Goal: Check status: Check status

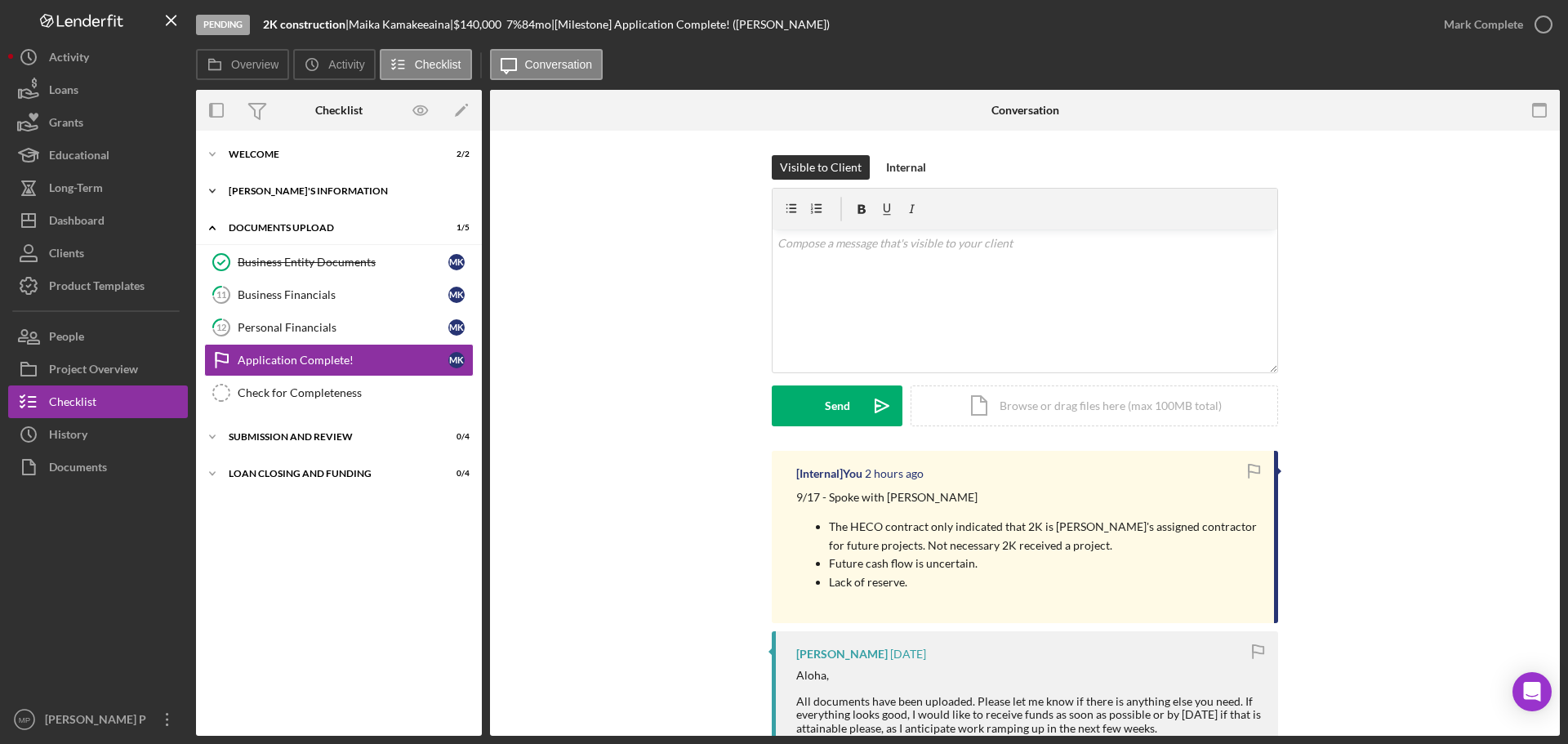
click at [291, 184] on div "Icon/Expander [PERSON_NAME]'S INFORMATION 10 / 10" at bounding box center [339, 191] width 286 height 32
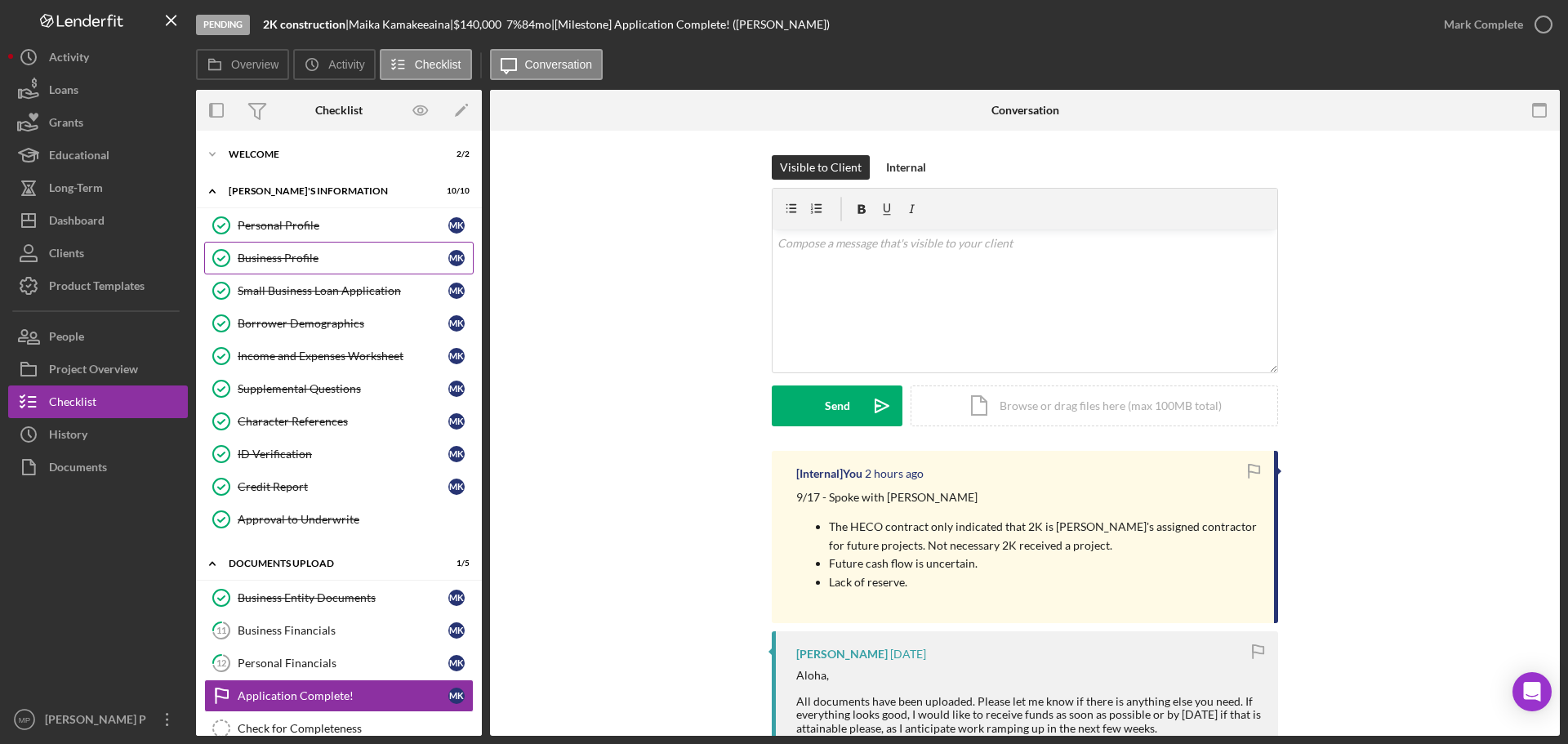
click at [296, 250] on link "Business Profile Business Profile M K" at bounding box center [339, 257] width 269 height 32
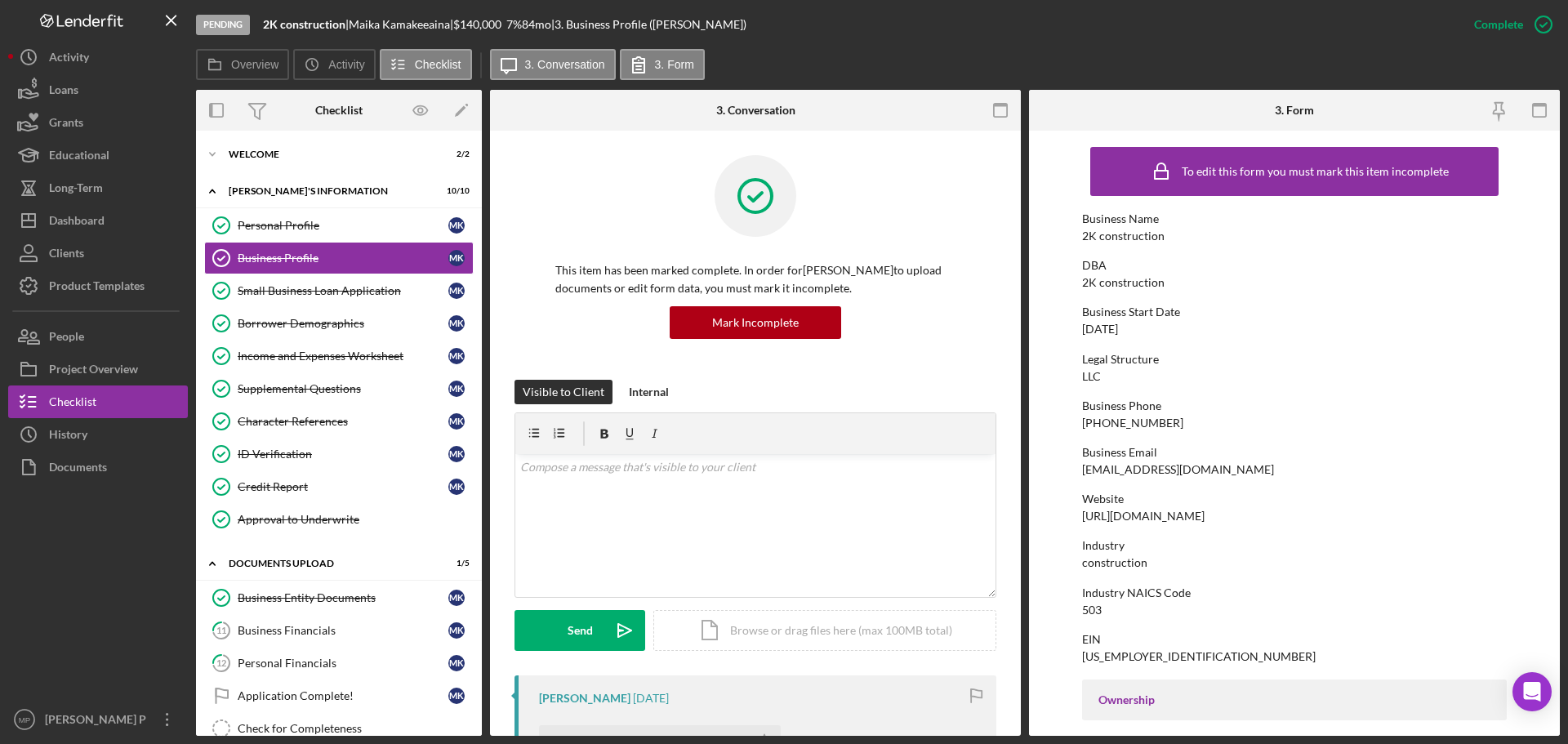
drag, startPoint x: 1217, startPoint y: 517, endPoint x: 1077, endPoint y: 518, distance: 140.0
click at [1077, 518] on form "To edit this form you must mark this item incomplete Business Name 2K construct…" at bounding box center [1294, 433] width 530 height 605
copy div "[URL][DOMAIN_NAME]"
click at [50, 219] on div "Dashboard" at bounding box center [77, 223] width 56 height 37
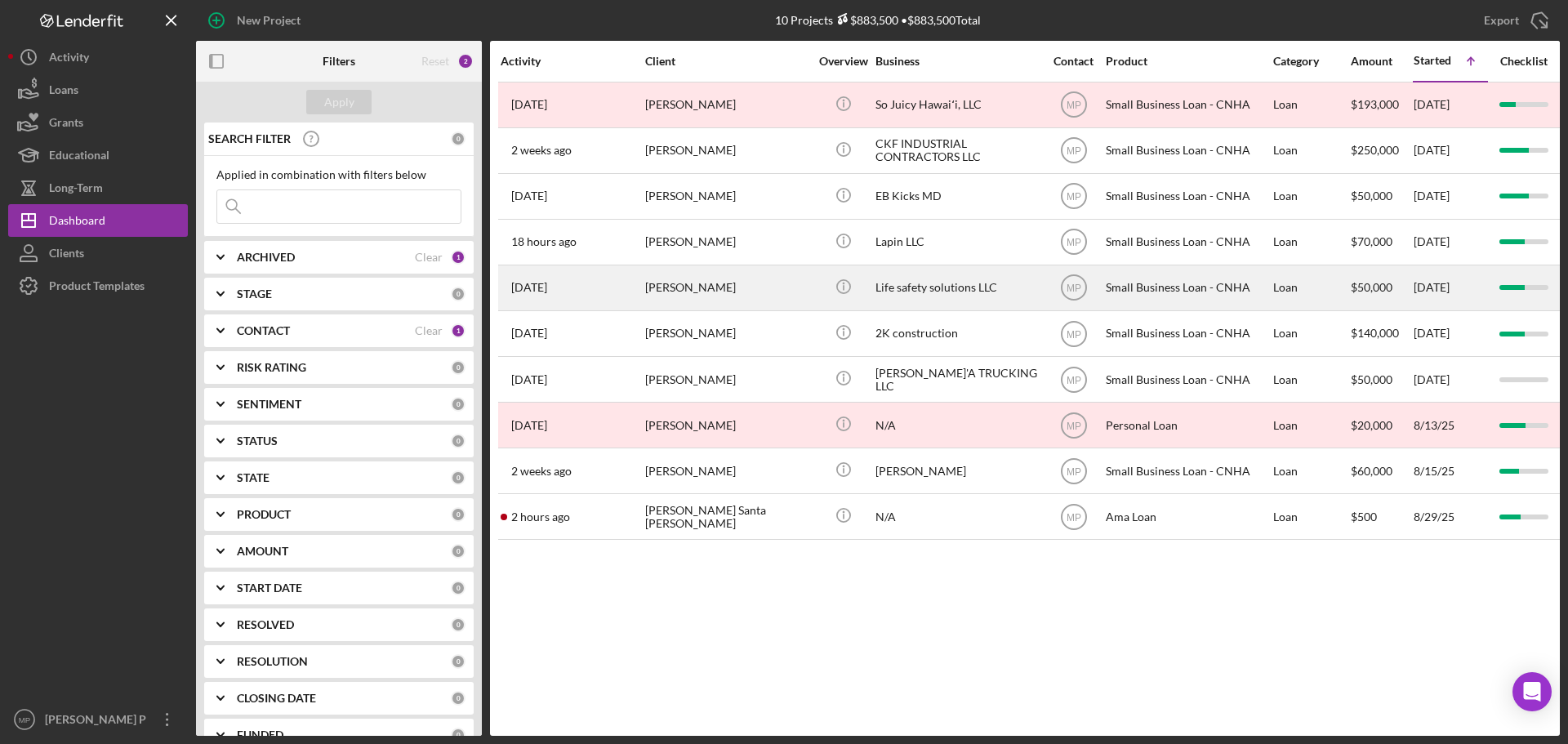
click at [961, 275] on div "Life safety solutions LLC" at bounding box center [957, 288] width 163 height 43
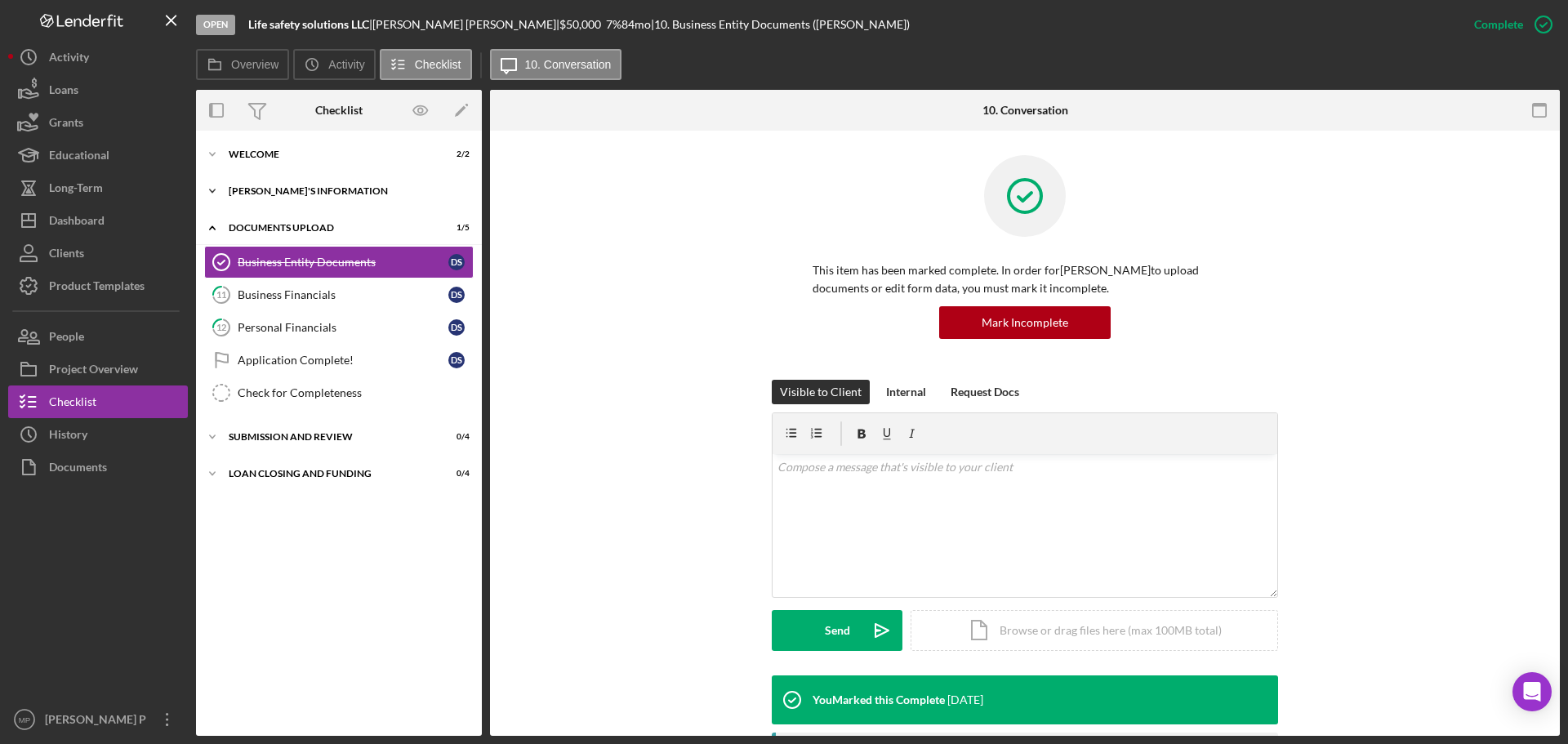
click at [262, 191] on div "[PERSON_NAME]'S INFORMATION" at bounding box center [344, 191] width 232 height 10
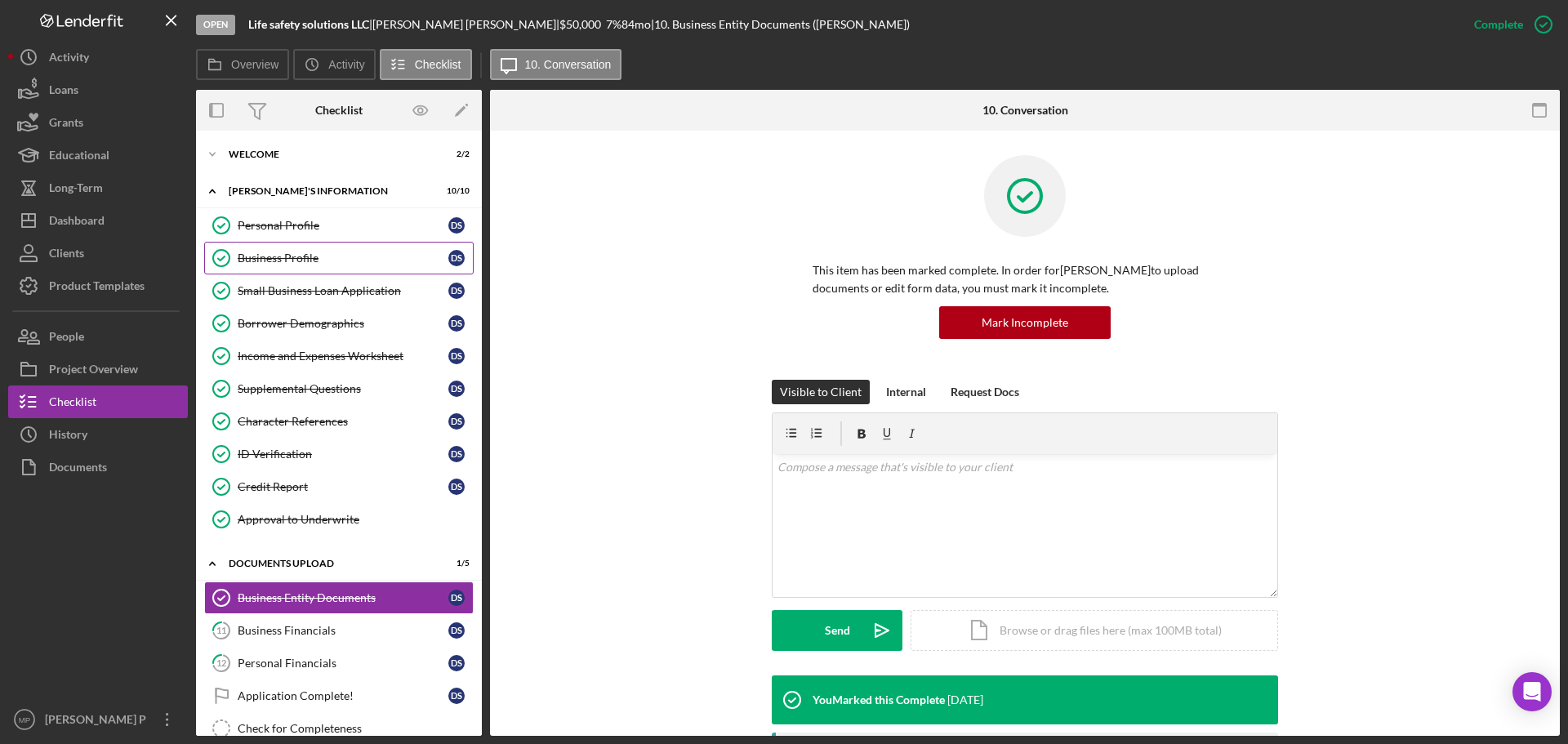
click at [308, 261] on div "Business Profile" at bounding box center [343, 258] width 211 height 13
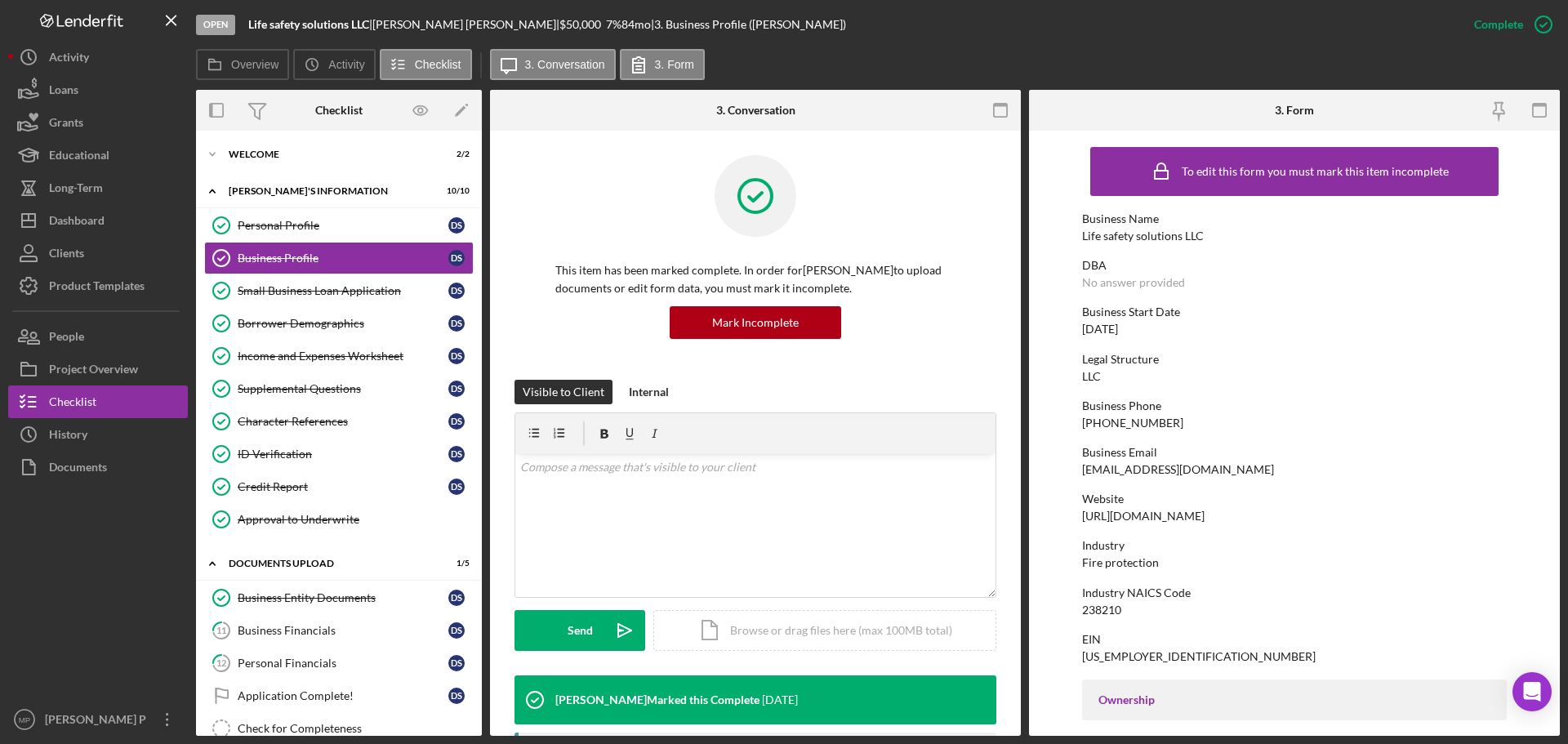
drag, startPoint x: 1235, startPoint y: 516, endPoint x: 1095, endPoint y: 527, distance: 140.4
click at [1077, 517] on form "To edit this form you must mark this item incomplete Business Name Life safety …" at bounding box center [1294, 433] width 530 height 605
copy div "[URL][DOMAIN_NAME]"
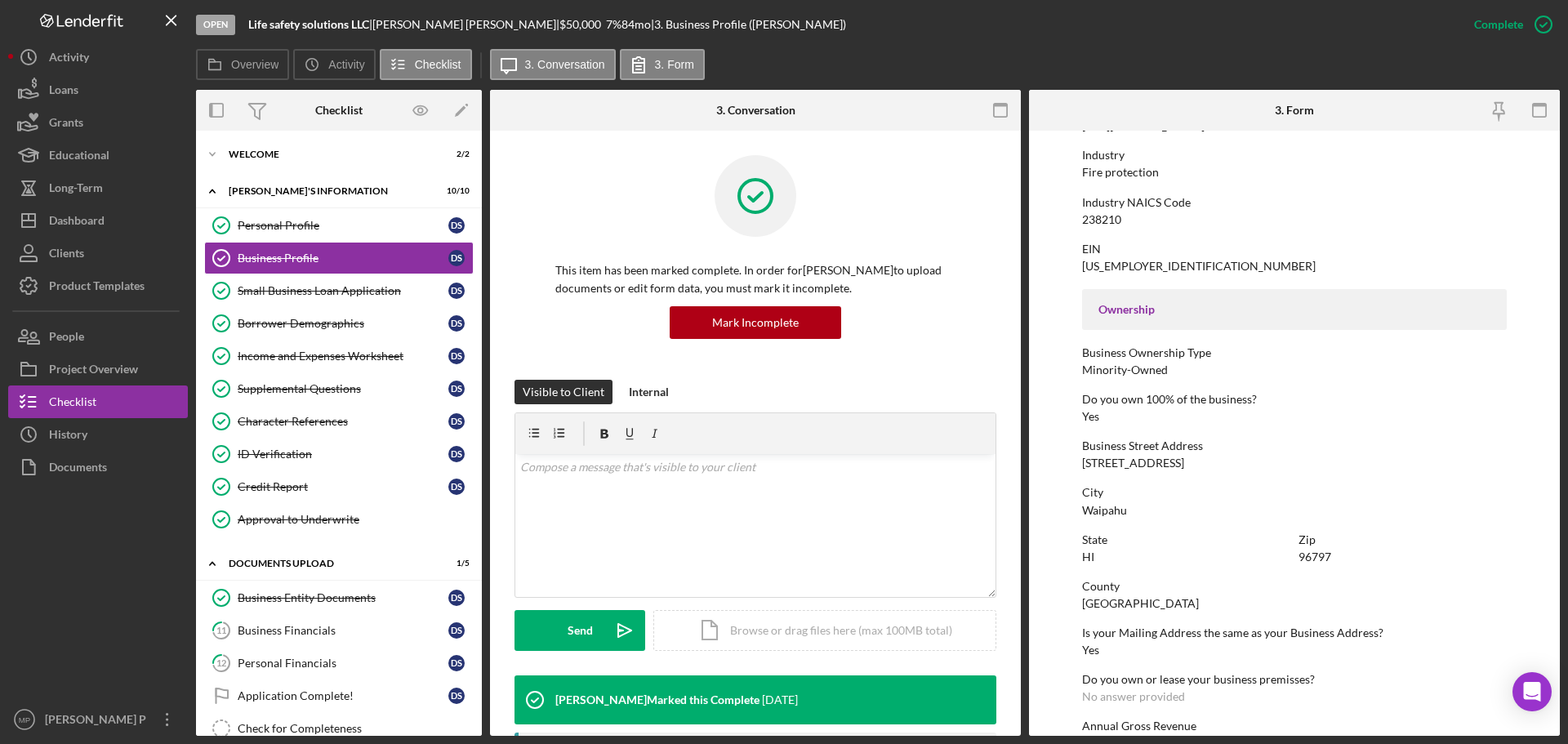
scroll to position [408, 0]
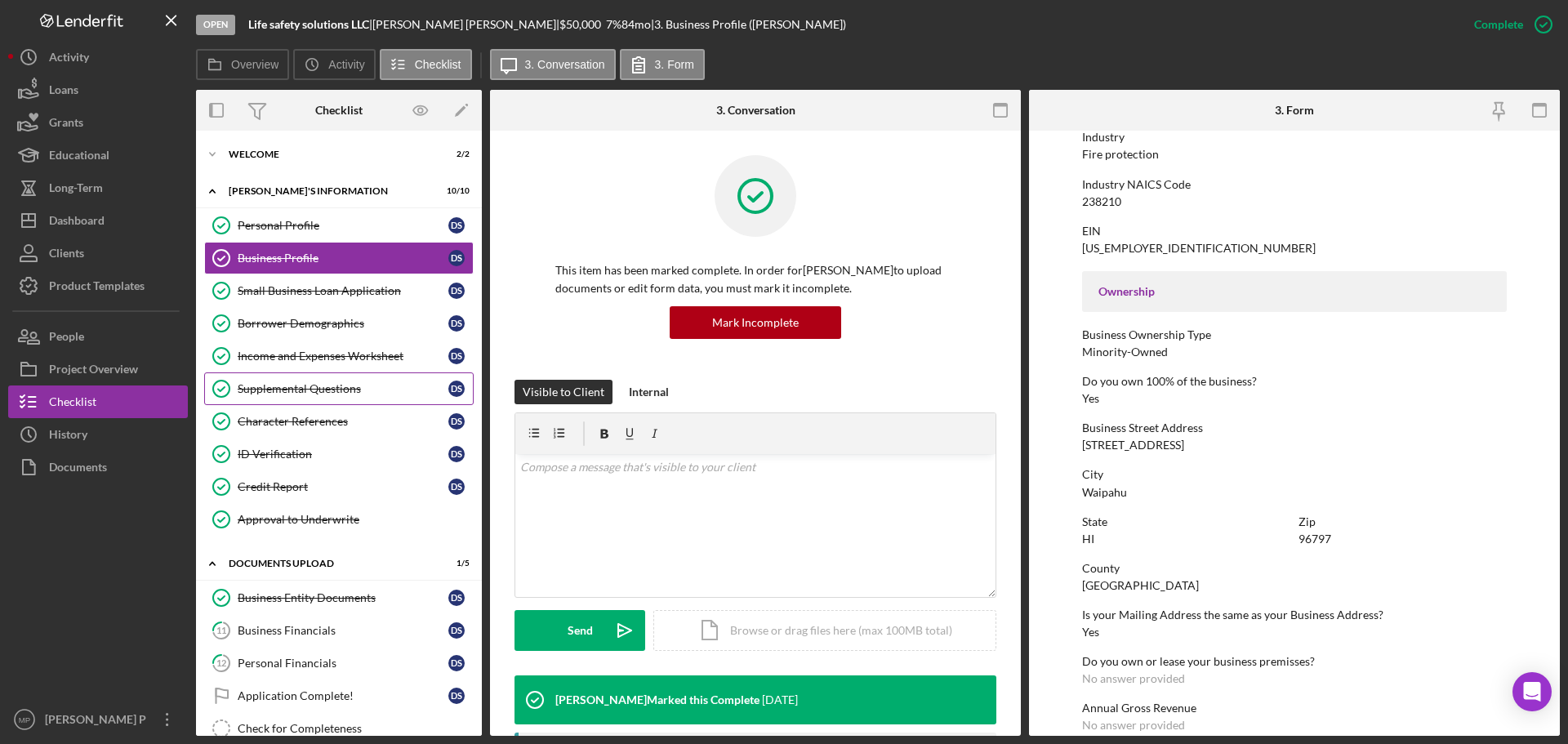
click at [330, 390] on div "Supplemental Questions" at bounding box center [343, 389] width 211 height 13
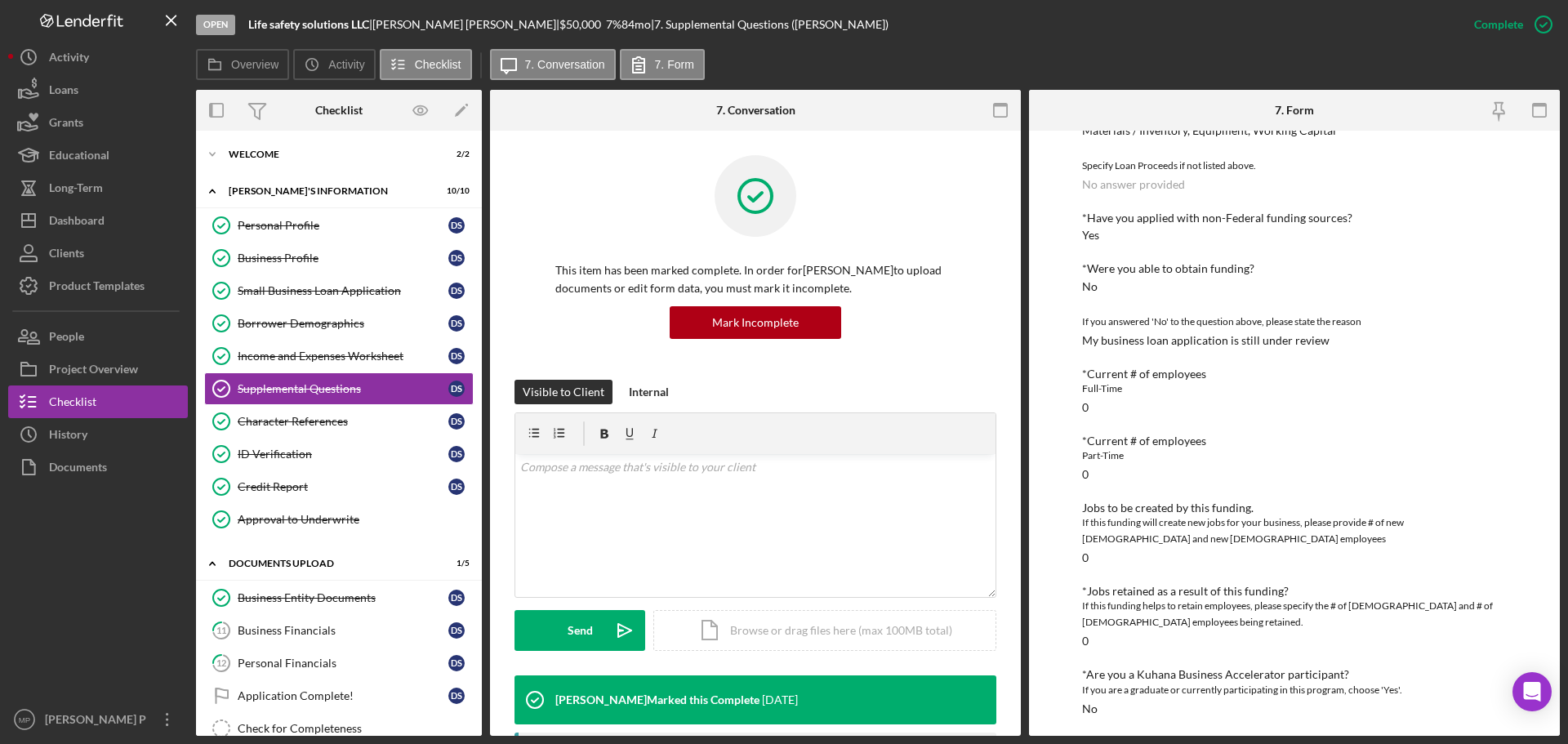
scroll to position [413, 0]
click at [119, 601] on div at bounding box center [98, 592] width 180 height 219
